Goal: Transaction & Acquisition: Purchase product/service

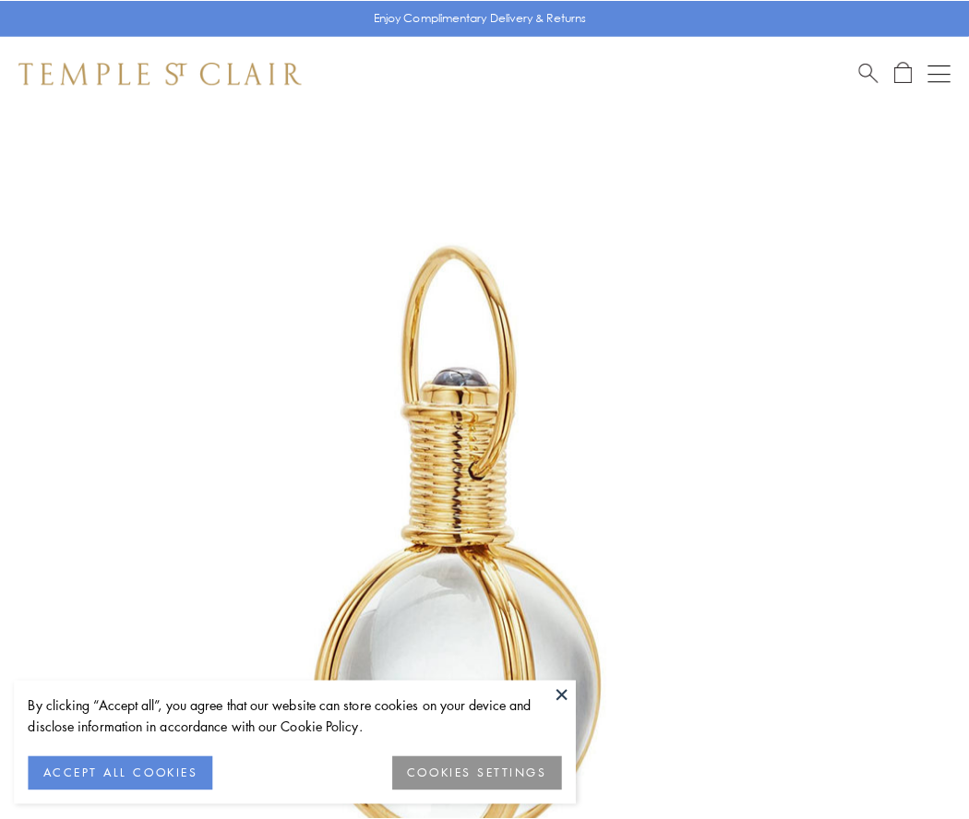
scroll to position [482, 0]
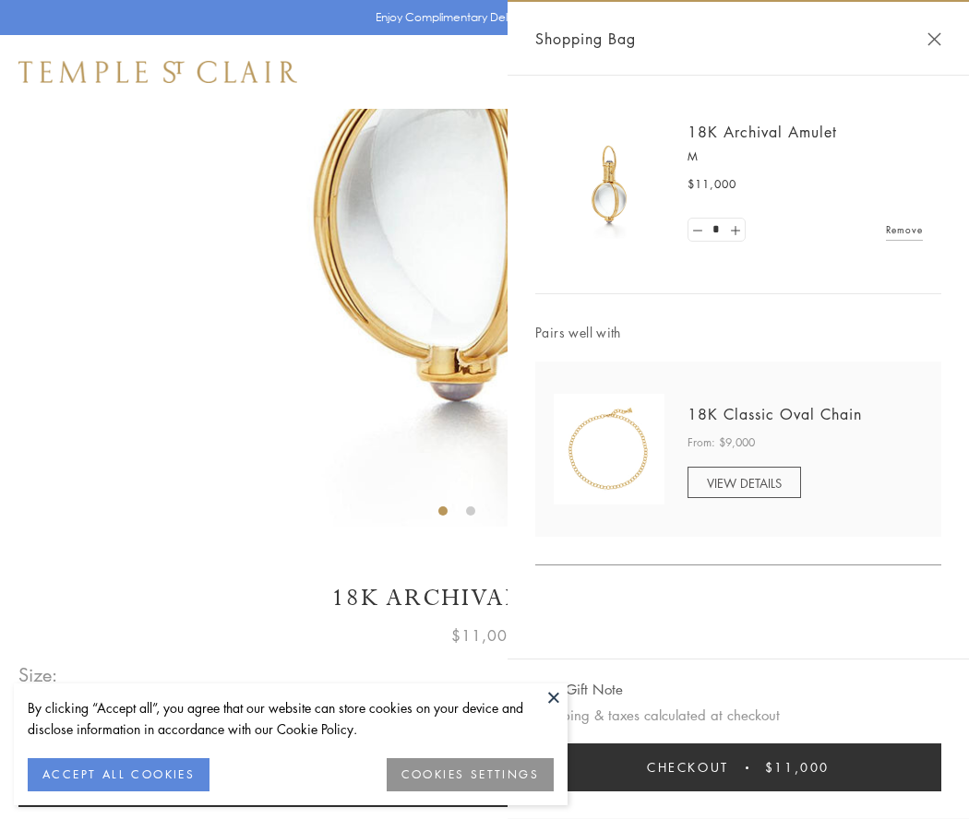
click at [738, 768] on button "Checkout $11,000" at bounding box center [738, 768] width 406 height 48
